Goal: Information Seeking & Learning: Understand process/instructions

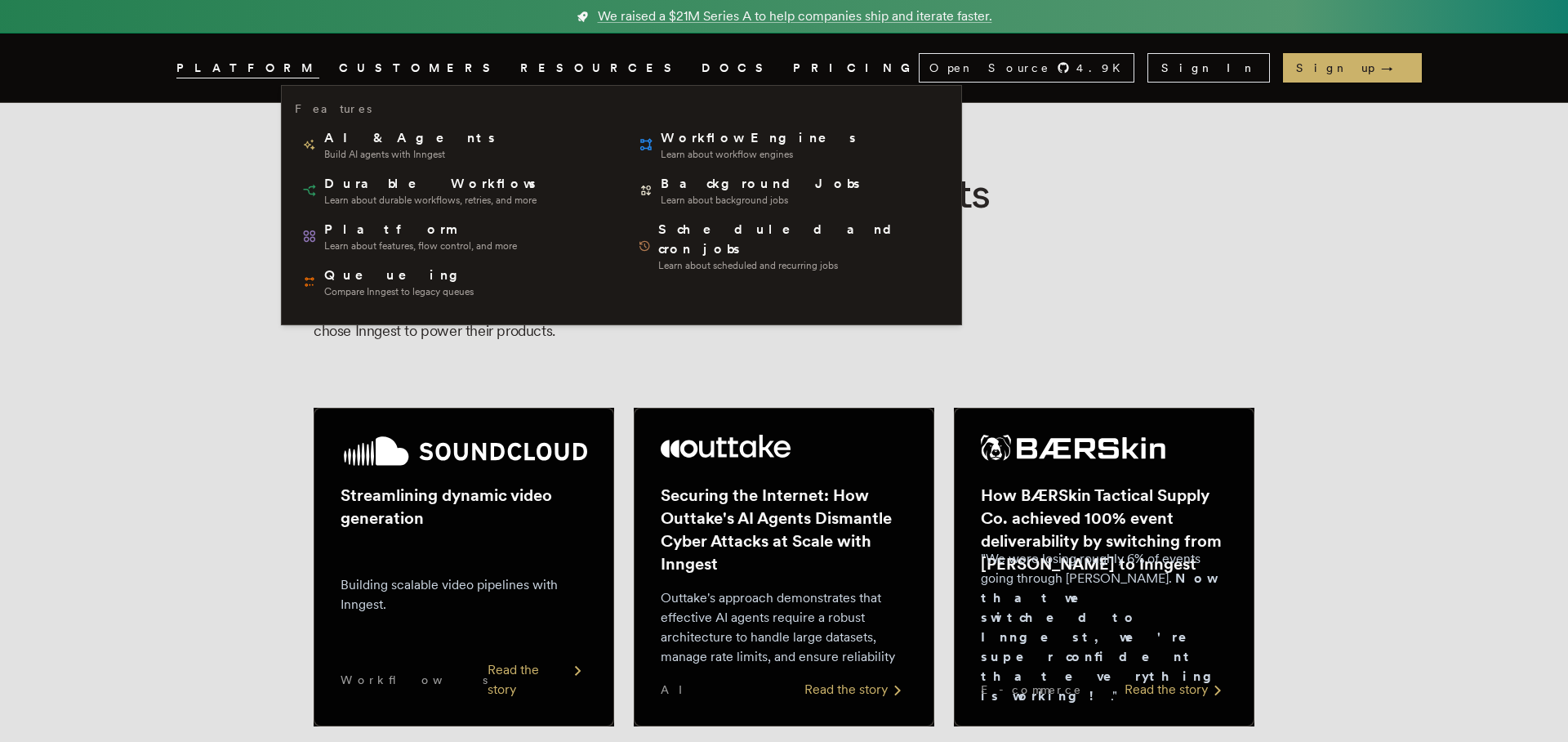
click at [320, 69] on icon "Global" at bounding box center [320, 67] width 0 height 13
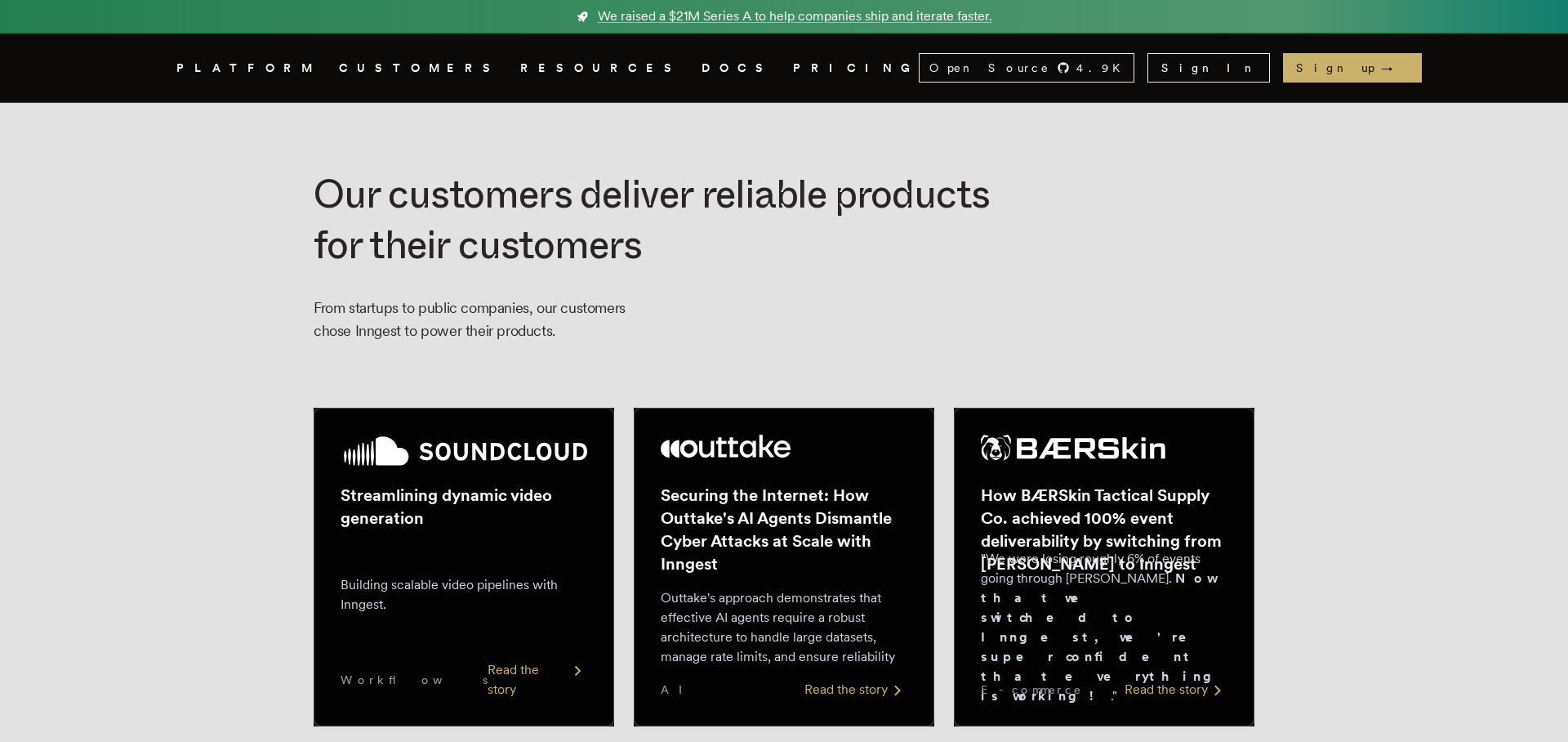
click at [320, 69] on icon "Global" at bounding box center [320, 67] width 0 height 13
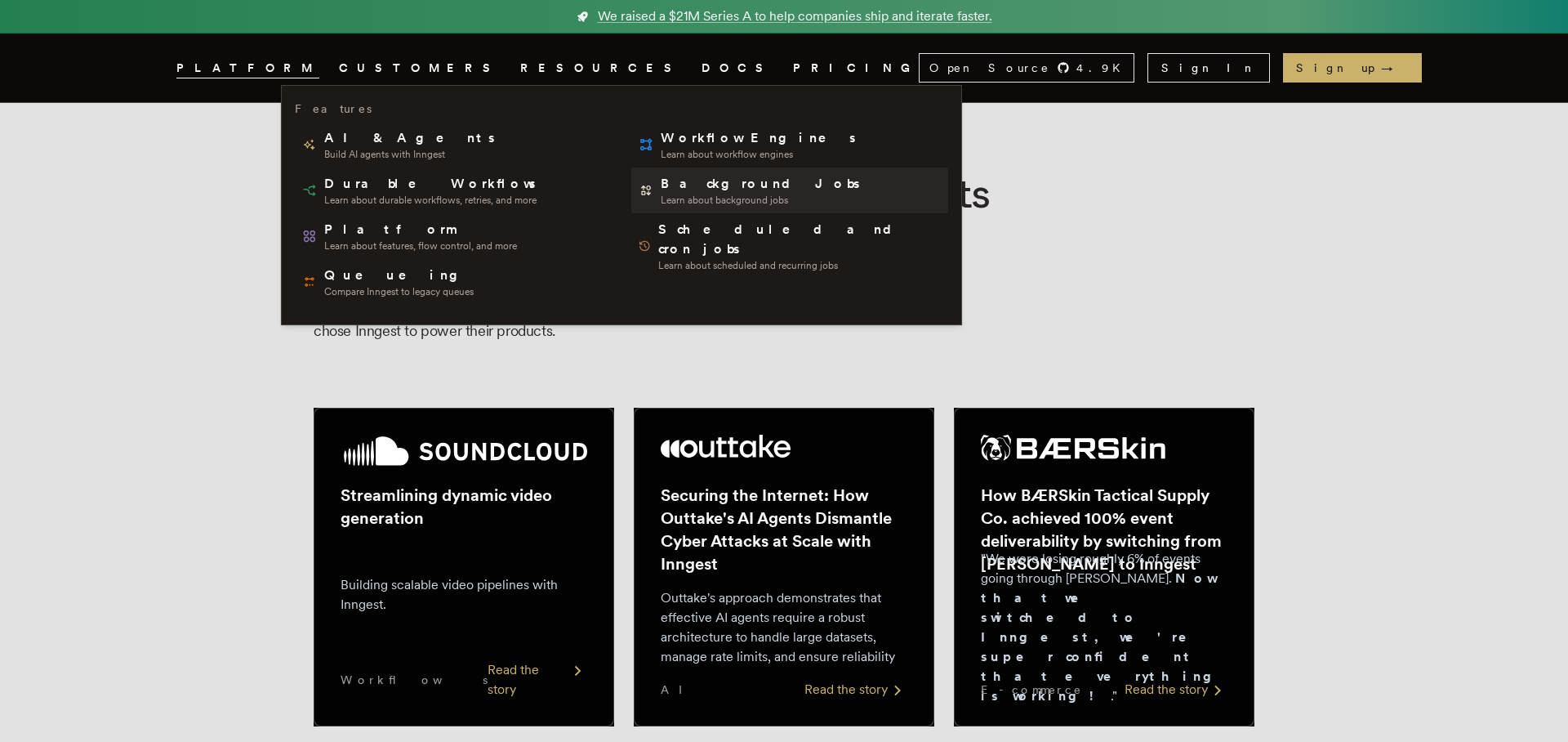
click at [661, 182] on span "Background Jobs" at bounding box center [762, 184] width 202 height 20
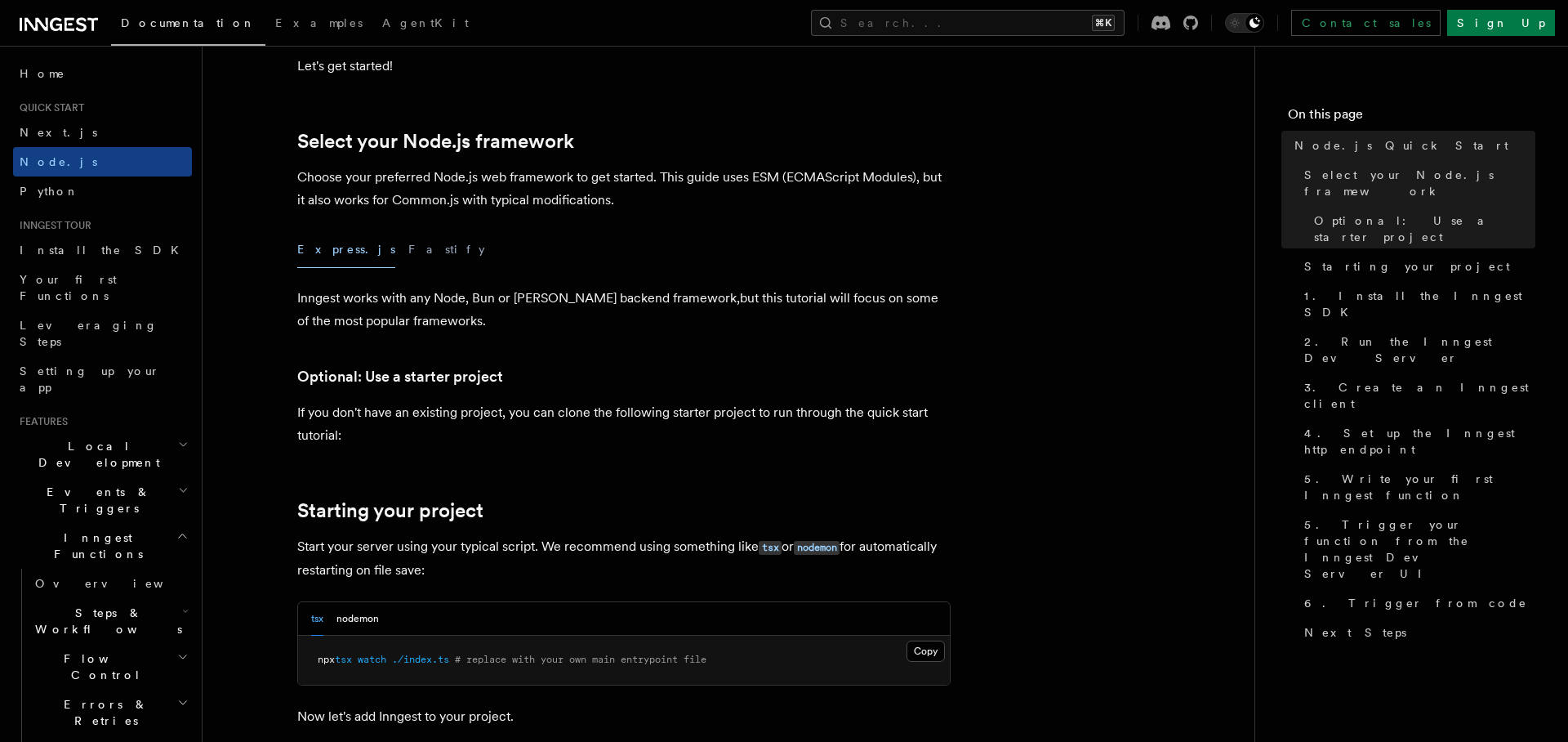
scroll to position [349, 0]
click at [409, 243] on button "Fastify" at bounding box center [446, 248] width 76 height 37
click at [339, 247] on button "Express.js" at bounding box center [346, 248] width 98 height 37
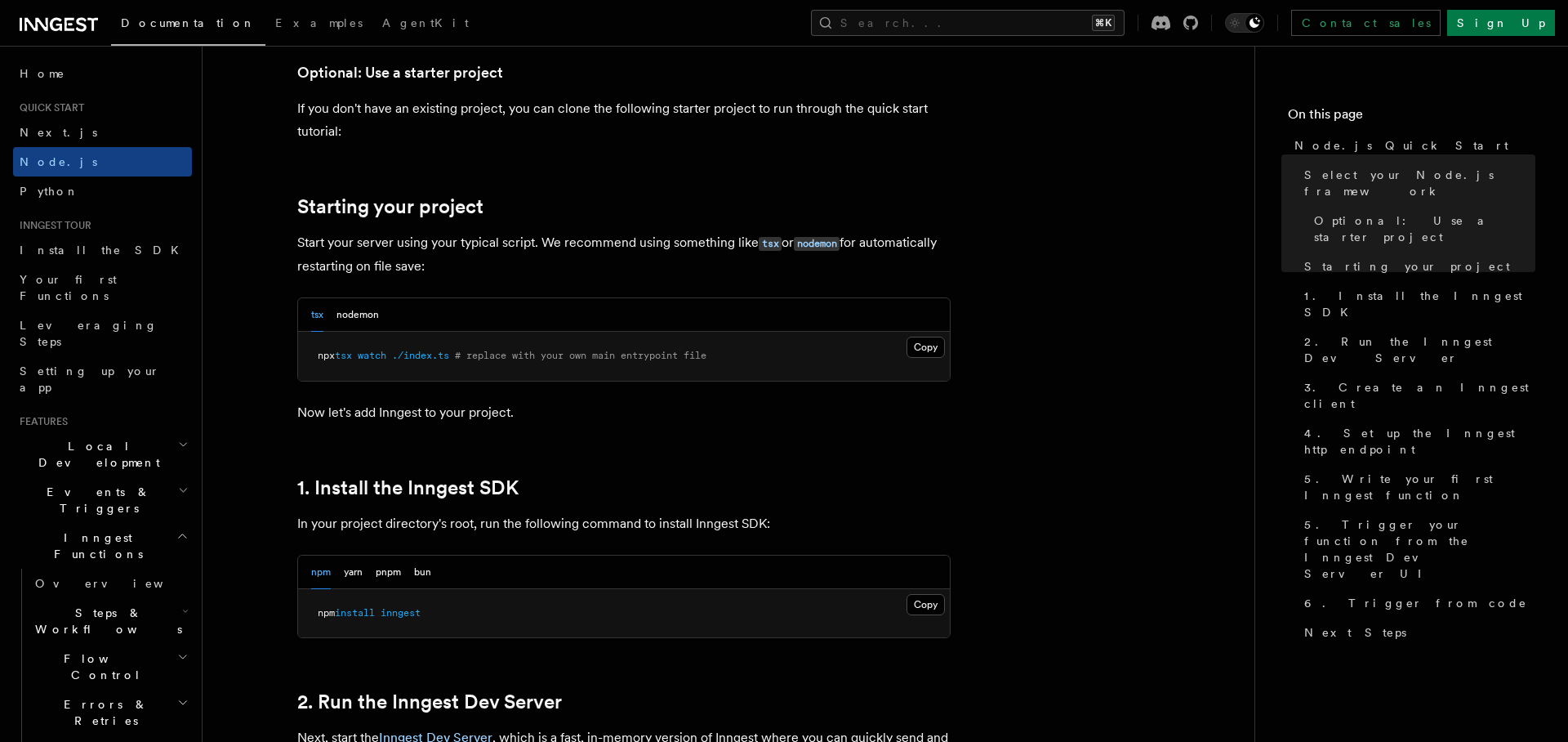
scroll to position [776, 0]
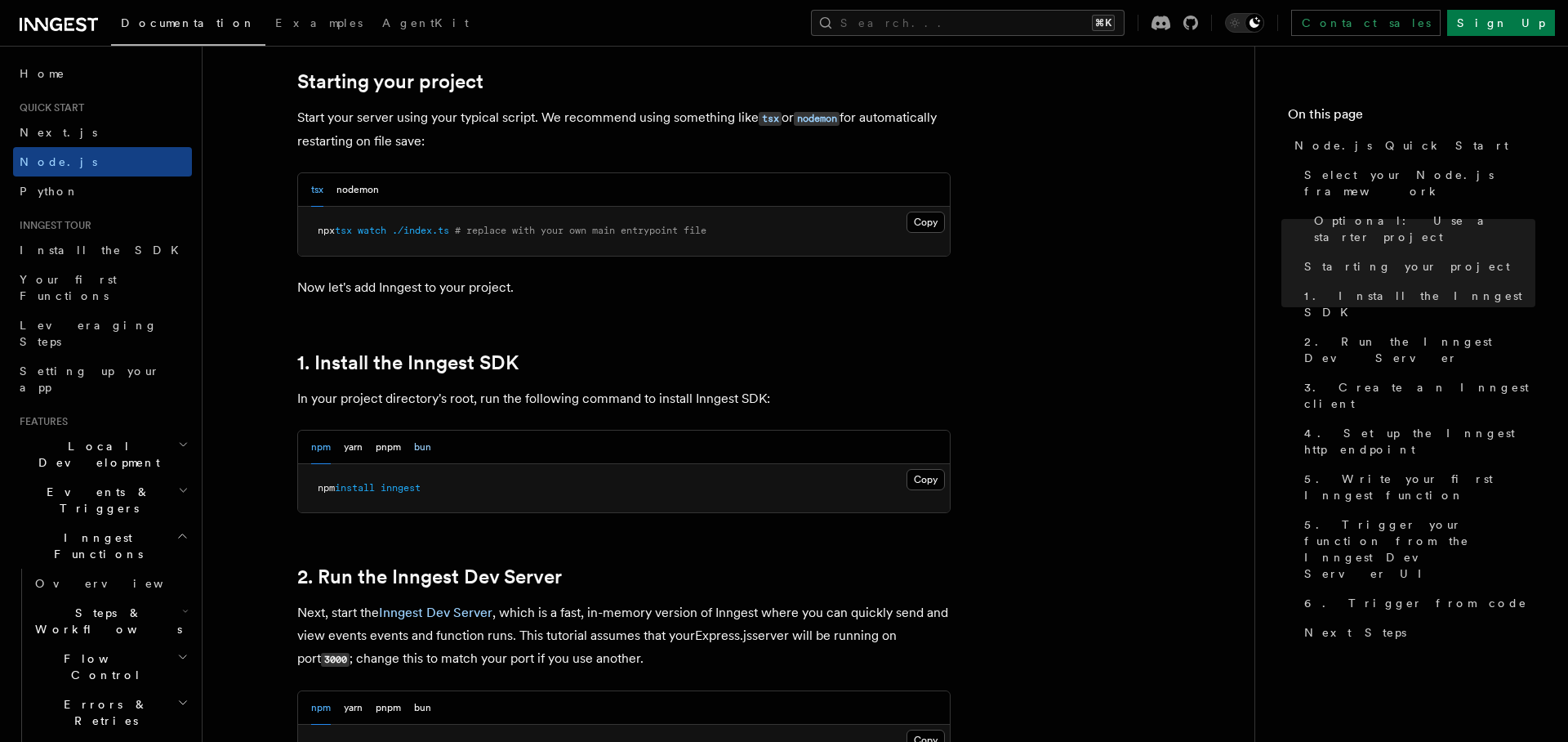
click at [416, 450] on button "bun" at bounding box center [422, 446] width 17 height 33
click at [329, 451] on button "npm" at bounding box center [321, 446] width 20 height 33
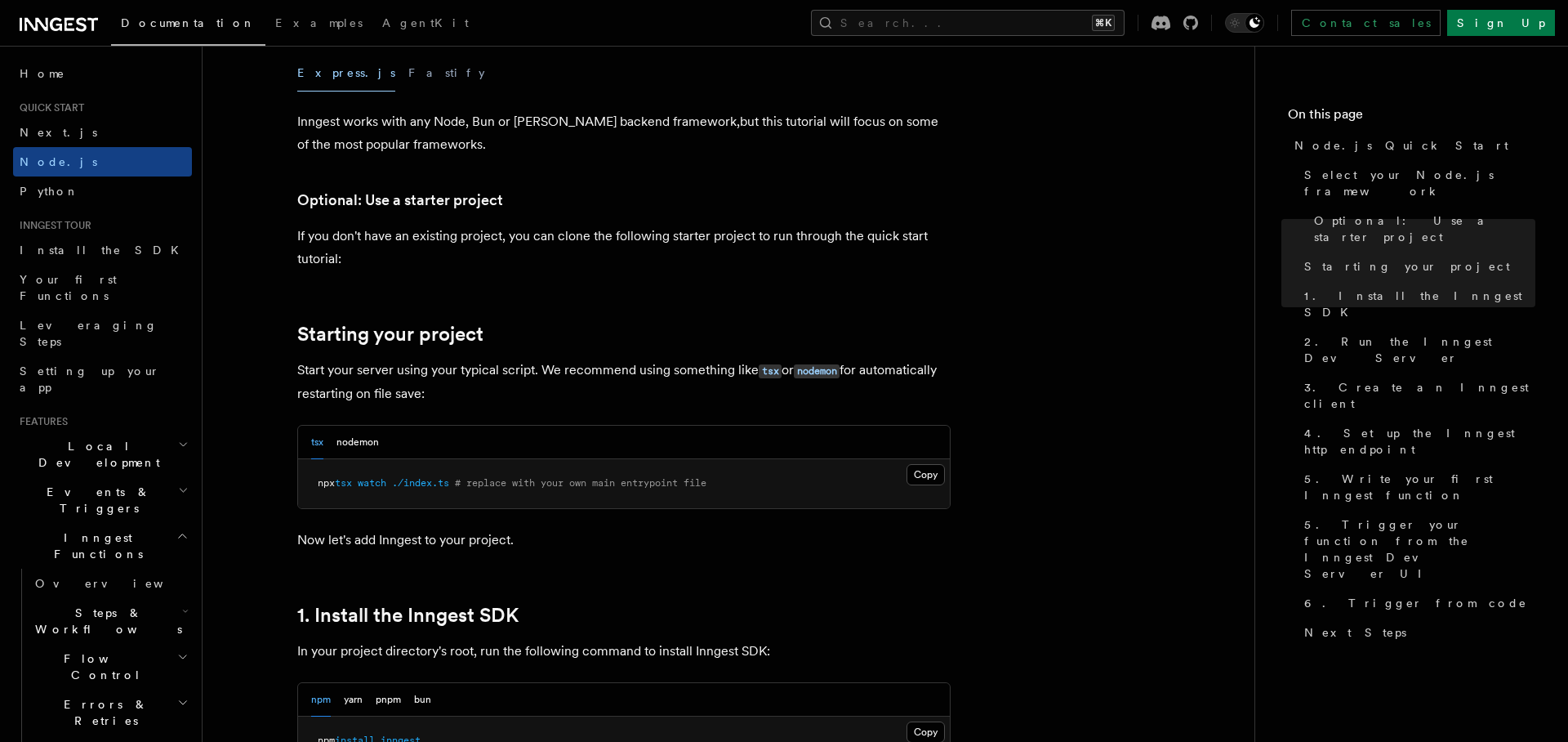
scroll to position [0, 0]
